Goal: Register for event/course

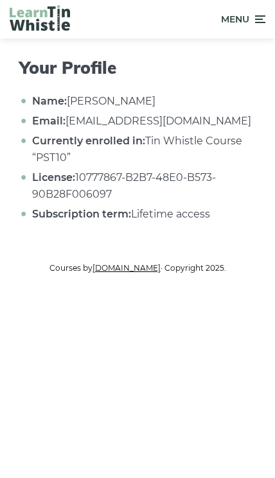
click at [240, 26] on span "Menu" at bounding box center [235, 19] width 28 height 32
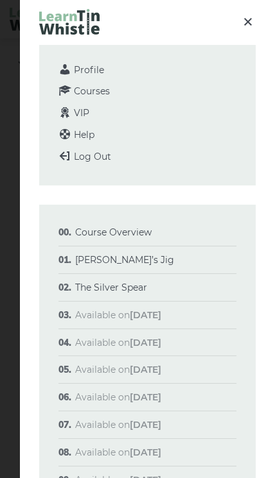
click at [150, 234] on link "Course Overview" at bounding box center [113, 233] width 76 height 12
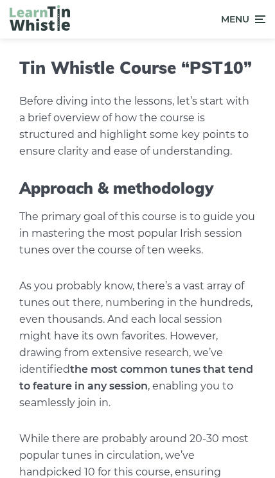
click at [252, 24] on icon at bounding box center [258, 19] width 13 height 15
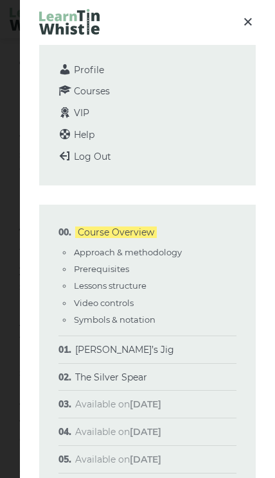
click at [109, 94] on span "Courses" at bounding box center [92, 91] width 36 height 12
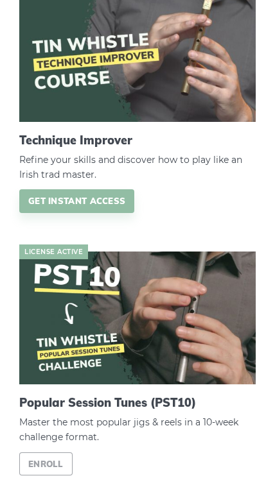
scroll to position [161, 0]
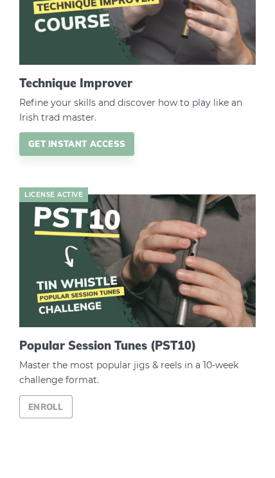
click at [62, 409] on link "Enroll" at bounding box center [45, 408] width 53 height 24
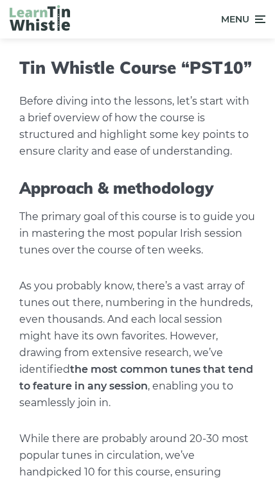
click at [256, 21] on icon at bounding box center [258, 19] width 13 height 15
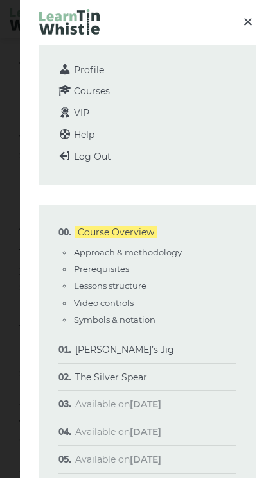
click at [101, 67] on span "Profile" at bounding box center [89, 70] width 30 height 12
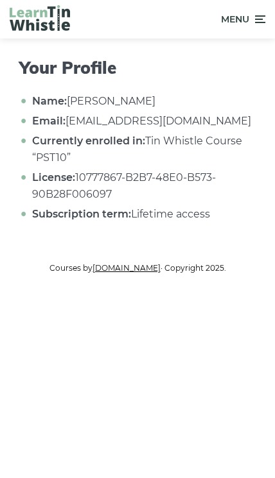
click at [270, 23] on div "Menu" at bounding box center [137, 19] width 275 height 39
click at [252, 24] on icon at bounding box center [258, 19] width 13 height 15
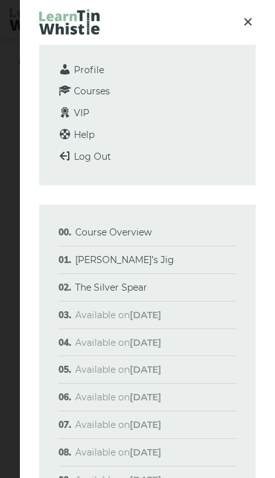
click at [109, 89] on span "Courses" at bounding box center [92, 91] width 36 height 12
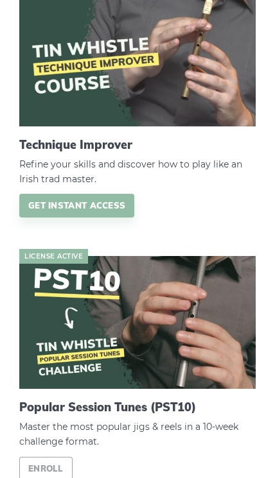
scroll to position [103, 0]
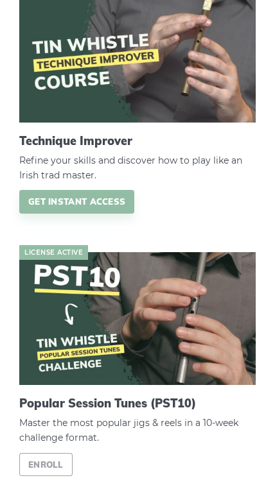
click at [64, 465] on link "Enroll" at bounding box center [45, 465] width 53 height 24
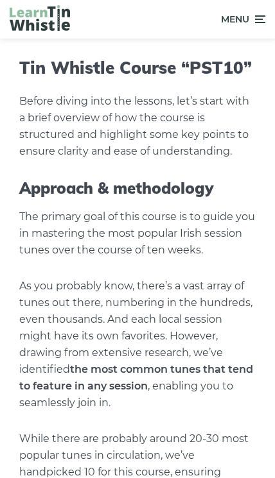
click at [270, 21] on div "Menu" at bounding box center [137, 19] width 275 height 39
click at [271, 24] on div "Menu" at bounding box center [137, 19] width 275 height 39
click at [270, 23] on div "Menu" at bounding box center [137, 19] width 275 height 39
click at [265, 29] on div "Menu" at bounding box center [137, 19] width 275 height 39
click at [271, 24] on div "Menu" at bounding box center [137, 19] width 275 height 39
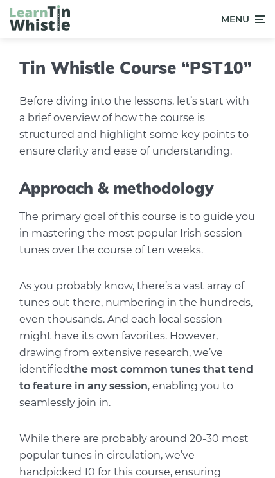
click at [269, 26] on div "Menu" at bounding box center [137, 19] width 275 height 39
click at [250, 24] on span "Menu" at bounding box center [243, 19] width 44 height 32
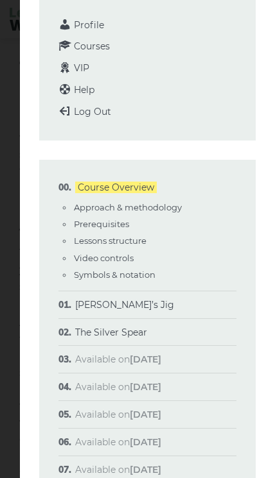
scroll to position [49, 0]
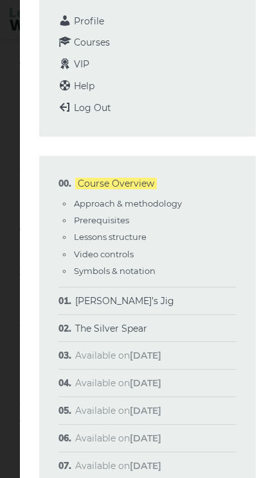
click at [143, 185] on link "Course Overview" at bounding box center [116, 184] width 82 height 12
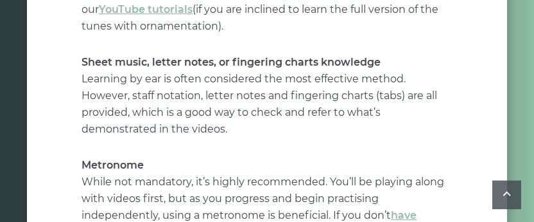
scroll to position [1572, 0]
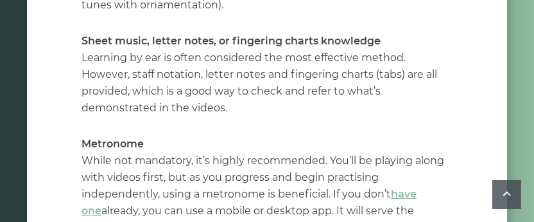
click at [274, 188] on link "have one" at bounding box center [249, 202] width 335 height 29
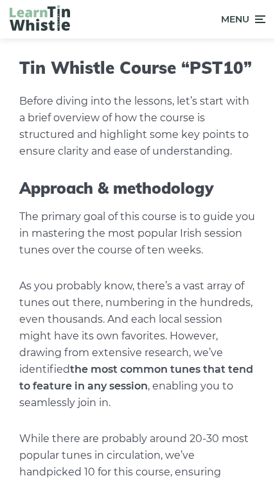
click at [250, 24] on span "Menu" at bounding box center [243, 19] width 44 height 32
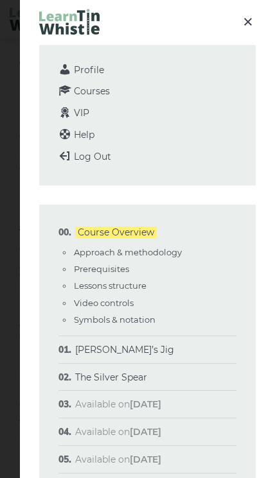
click at [78, 30] on img at bounding box center [69, 22] width 60 height 26
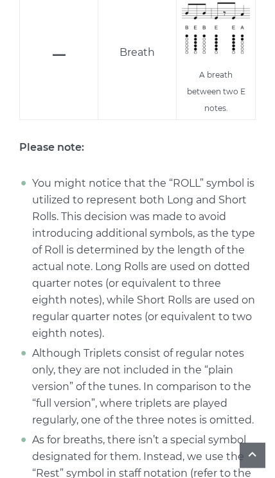
scroll to position [5858, 0]
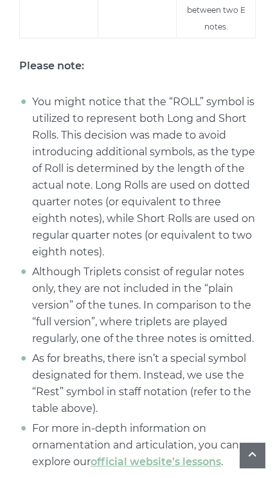
click at [173, 456] on link "official website’s lessons" at bounding box center [156, 462] width 130 height 12
